Goal: Navigation & Orientation: Find specific page/section

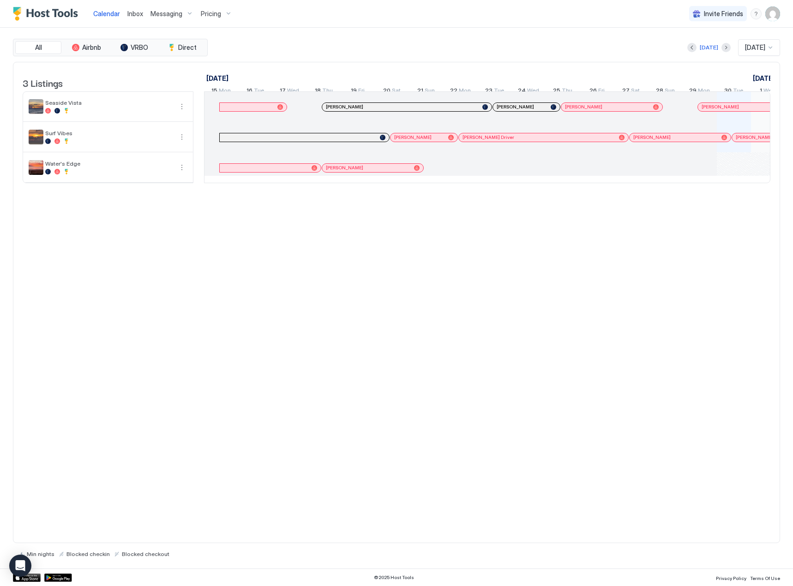
scroll to position [0, 513]
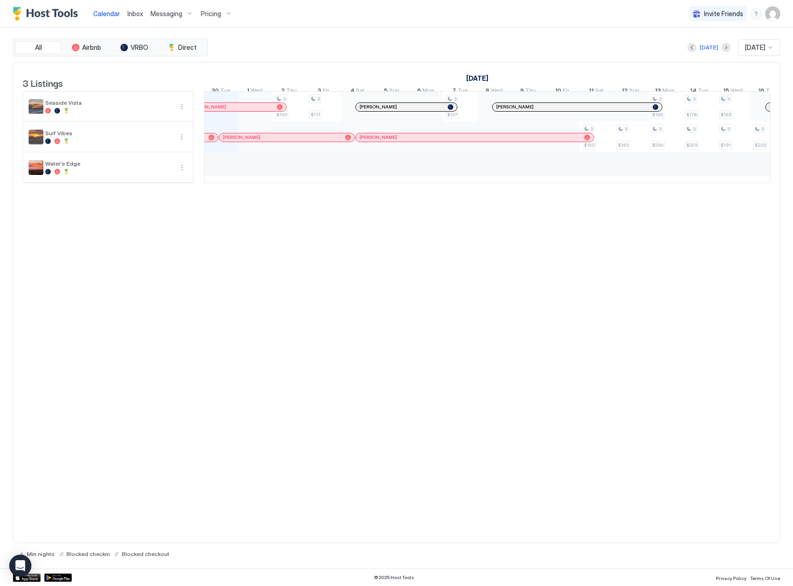
click at [131, 11] on span "Inbox" at bounding box center [135, 14] width 16 height 8
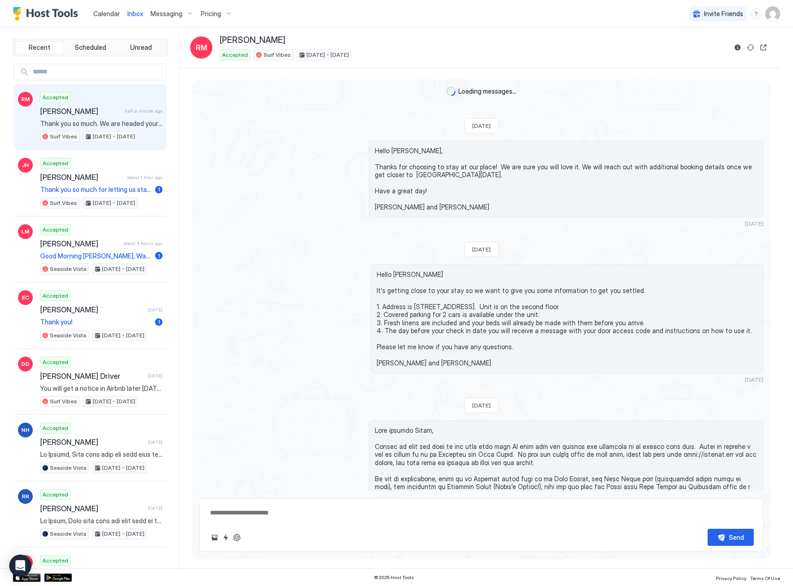
scroll to position [613, 0]
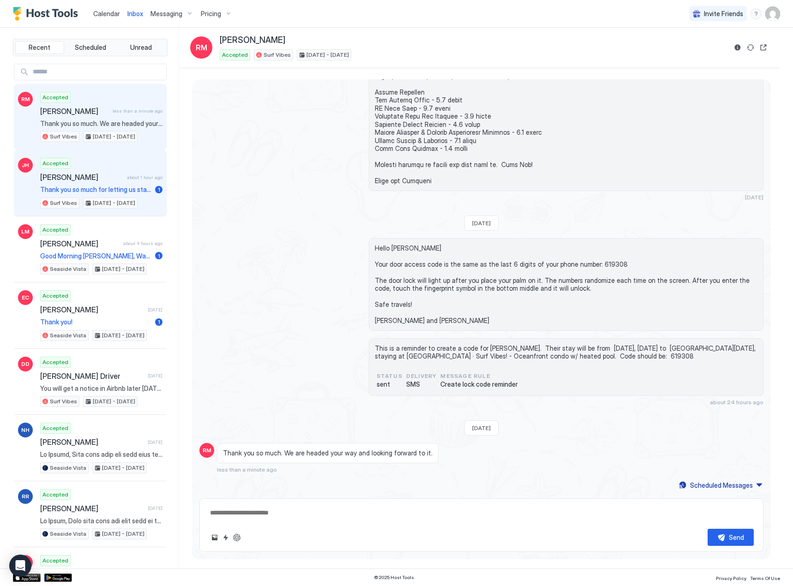
click at [82, 179] on span "[PERSON_NAME]" at bounding box center [81, 177] width 83 height 9
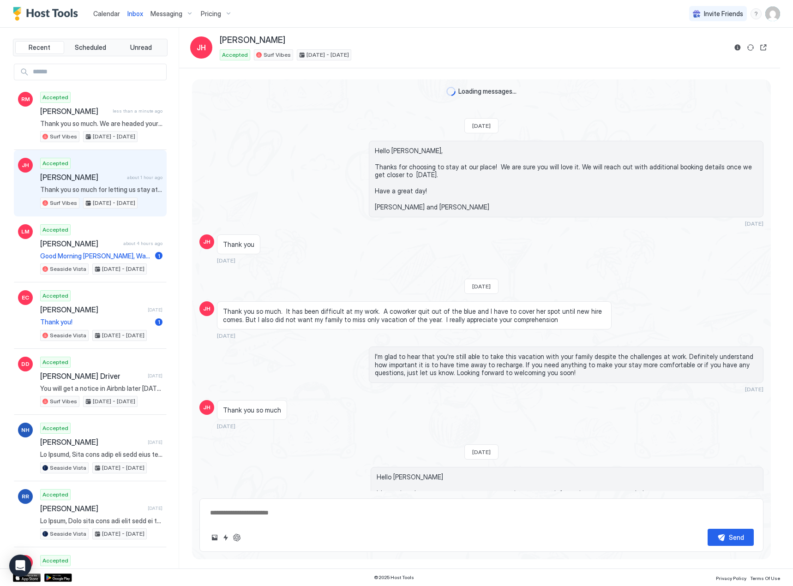
scroll to position [1630, 0]
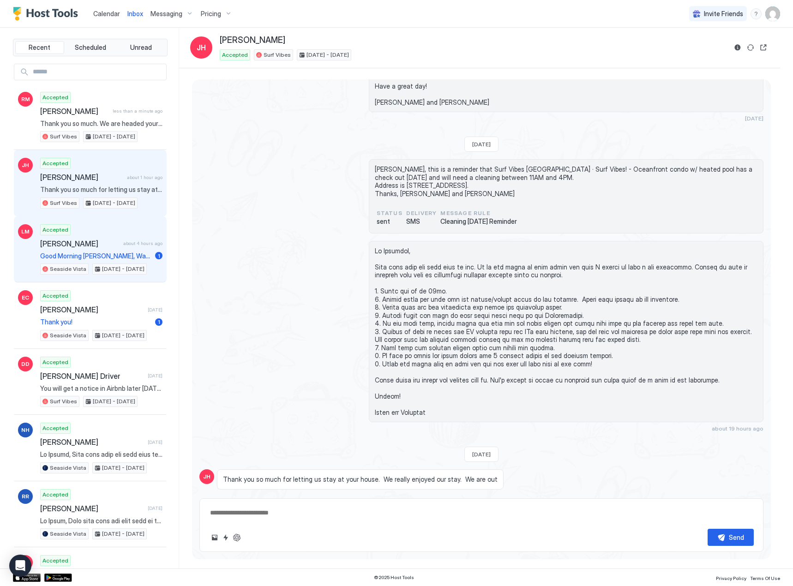
click at [73, 250] on div "Accepted [PERSON_NAME] about 4 hours ago Good Morning [PERSON_NAME], Wanted to …" at bounding box center [101, 249] width 122 height 51
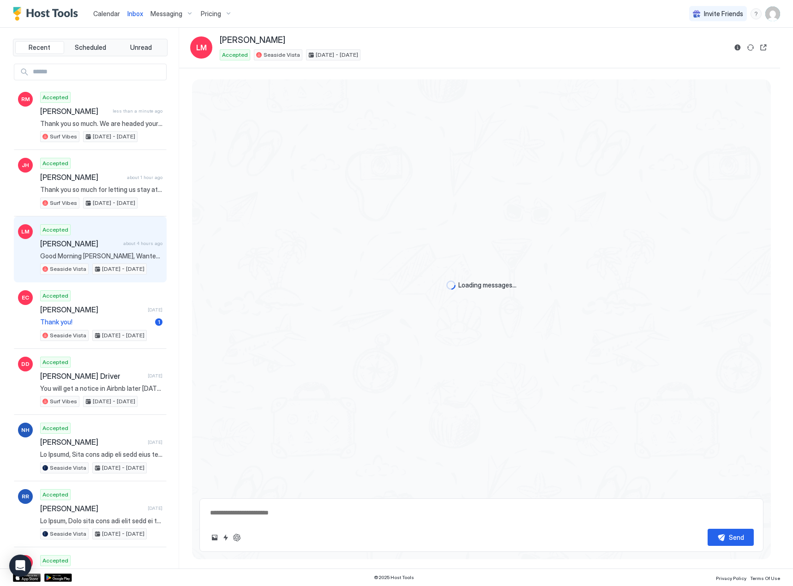
scroll to position [991, 0]
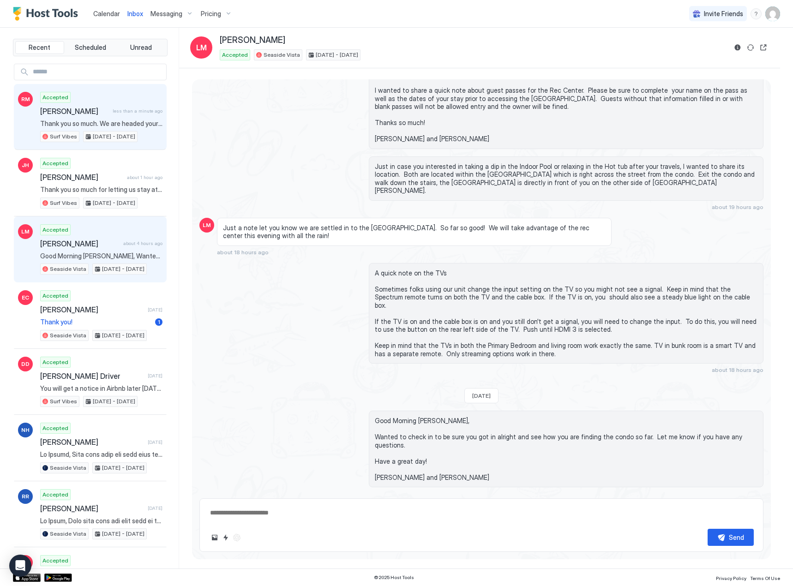
click at [72, 115] on span "[PERSON_NAME]" at bounding box center [74, 111] width 69 height 9
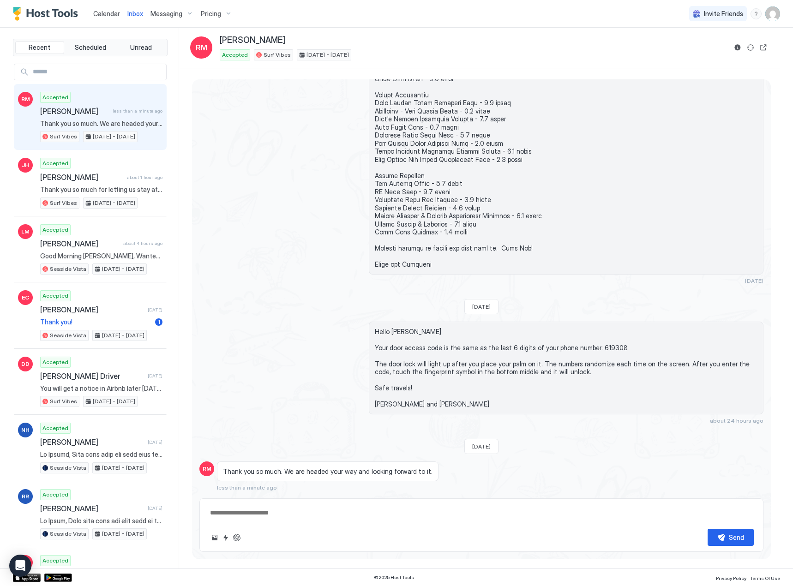
scroll to position [613, 0]
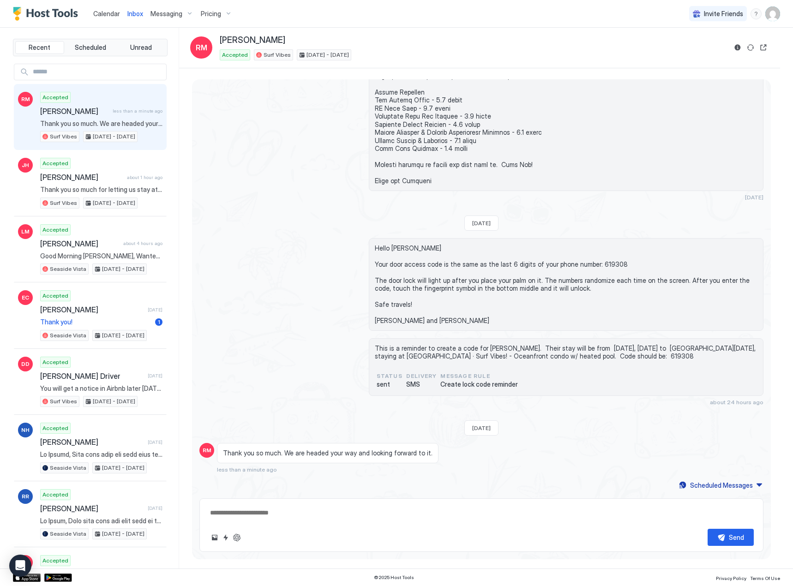
click at [108, 12] on span "Calendar" at bounding box center [106, 14] width 27 height 8
